Goal: Transaction & Acquisition: Obtain resource

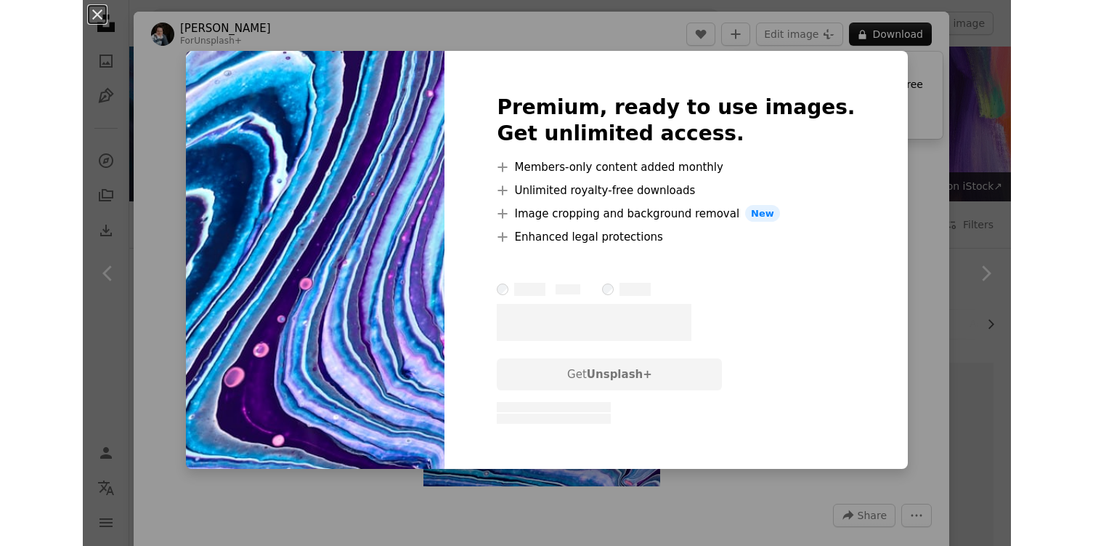
scroll to position [580, 0]
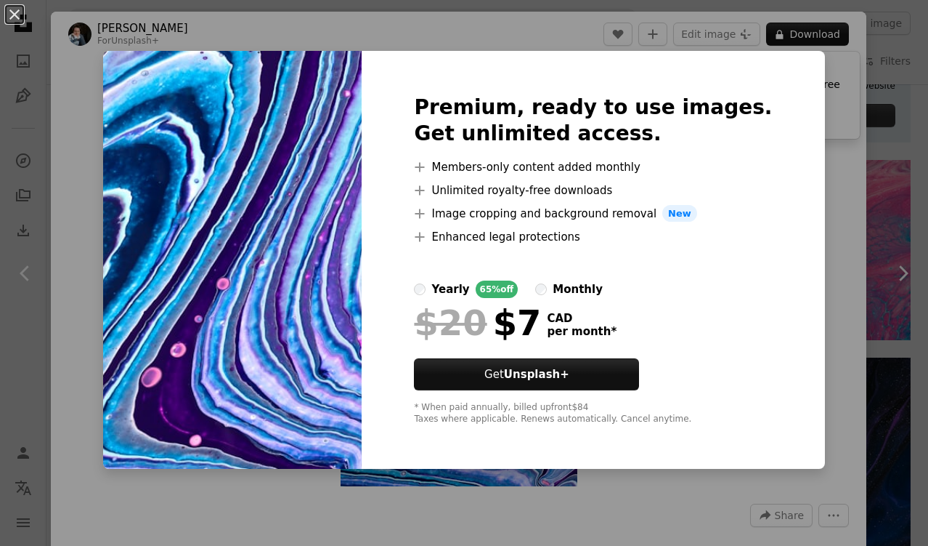
click at [102, 68] on div "An X shape Premium, ready to use images. Get unlimited access. A plus sign Memb…" at bounding box center [464, 273] width 928 height 546
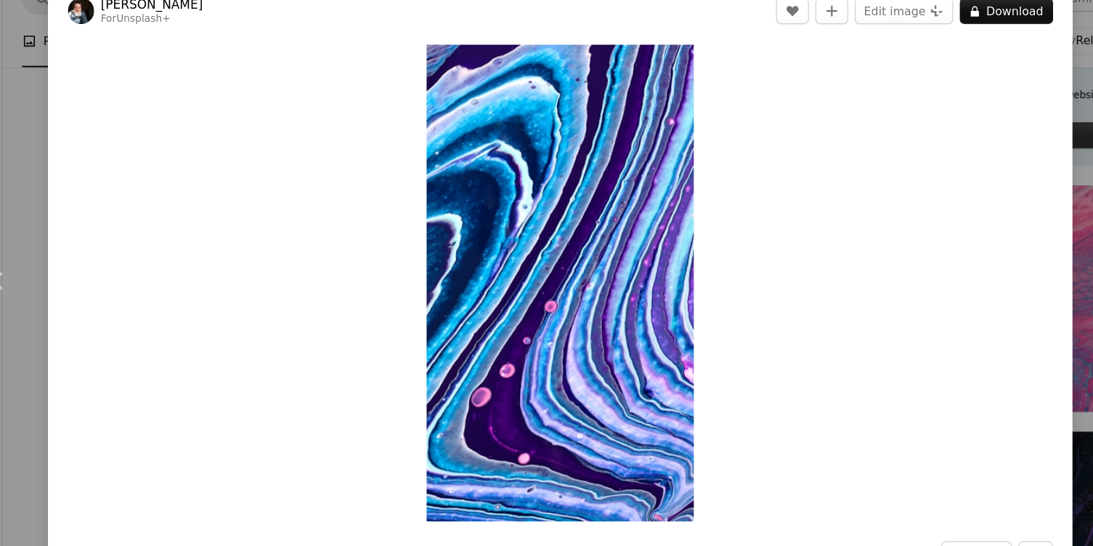
scroll to position [15, 0]
